Goal: Find specific page/section: Find specific page/section

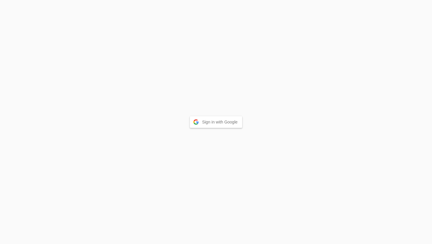
click at [216, 126] on button "Sign in with Google" at bounding box center [216, 122] width 53 height 12
